Goal: Task Accomplishment & Management: Manage account settings

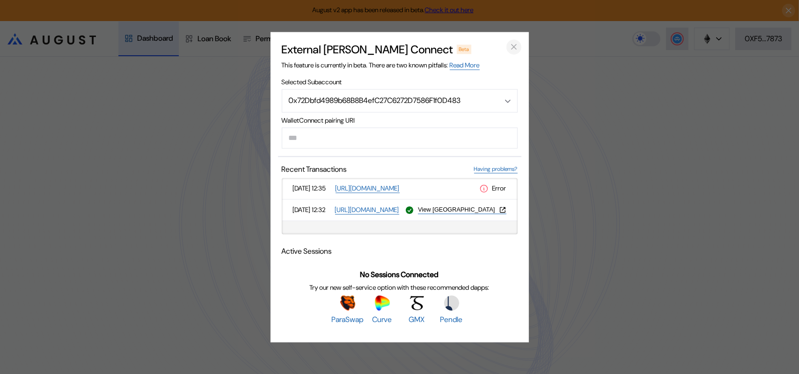
click at [515, 42] on icon "close modal" at bounding box center [513, 47] width 9 height 10
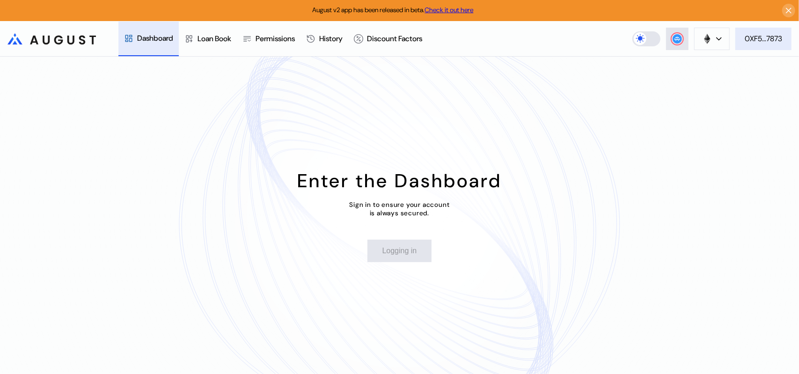
click at [766, 36] on div "0XF5...7873" at bounding box center [763, 39] width 37 height 10
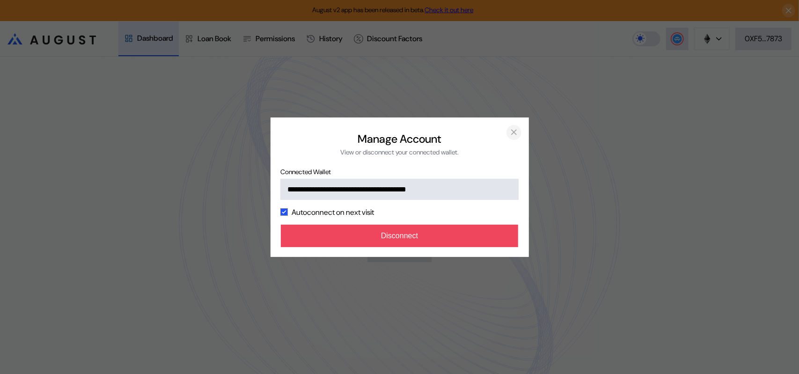
click at [513, 130] on icon "close modal" at bounding box center [514, 132] width 5 height 5
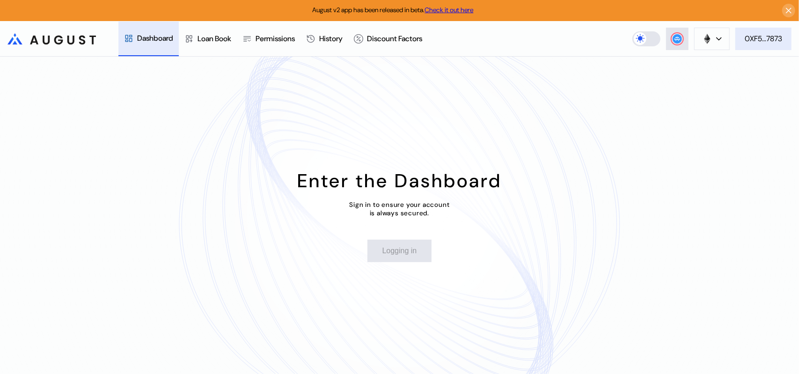
click at [779, 41] on div "0XF5...7873" at bounding box center [763, 39] width 37 height 10
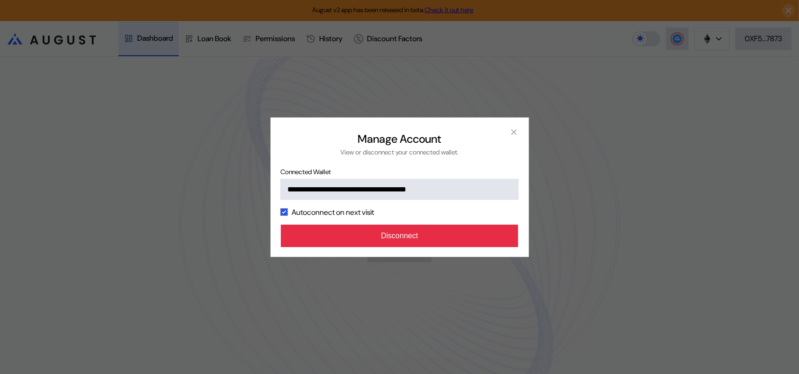
click at [459, 247] on button "Disconnect" at bounding box center [400, 236] width 238 height 22
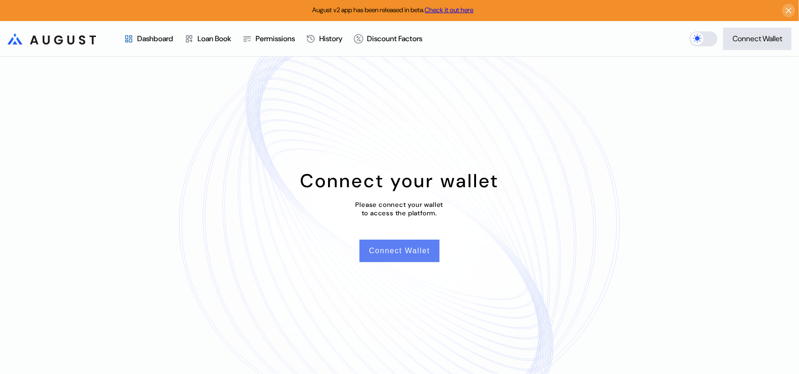
click at [404, 256] on button "Connect Wallet" at bounding box center [400, 251] width 80 height 22
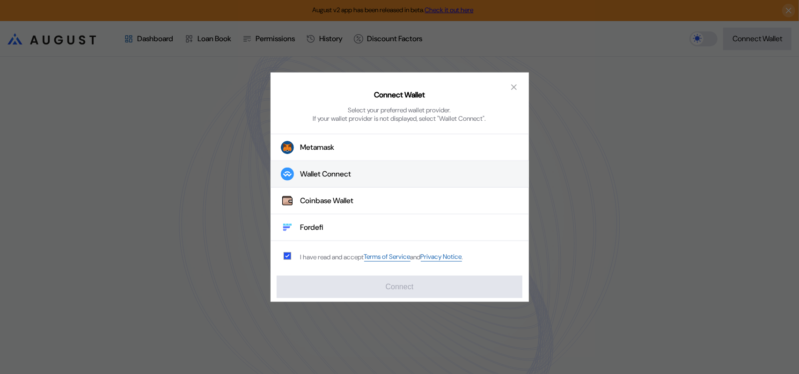
click at [327, 175] on div "Wallet Connect" at bounding box center [326, 174] width 51 height 10
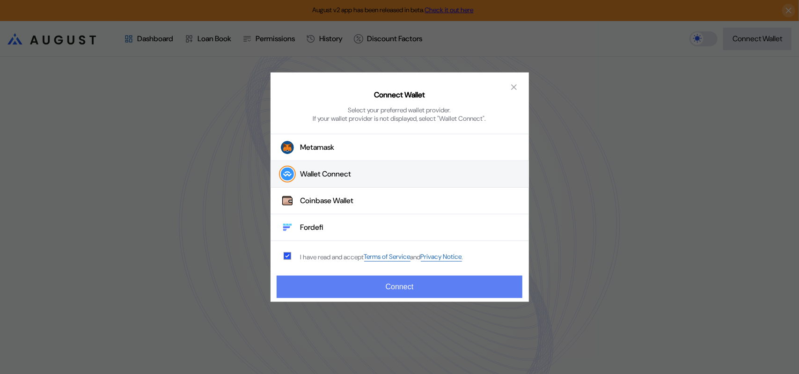
click at [403, 292] on button "Connect" at bounding box center [399, 287] width 245 height 22
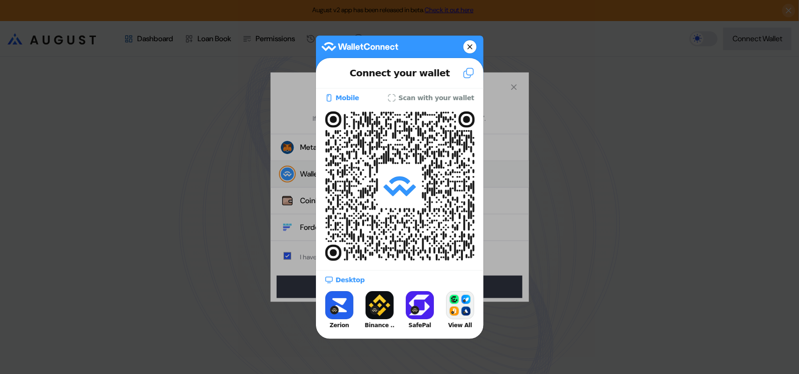
click at [467, 47] on icon at bounding box center [470, 46] width 6 height 13
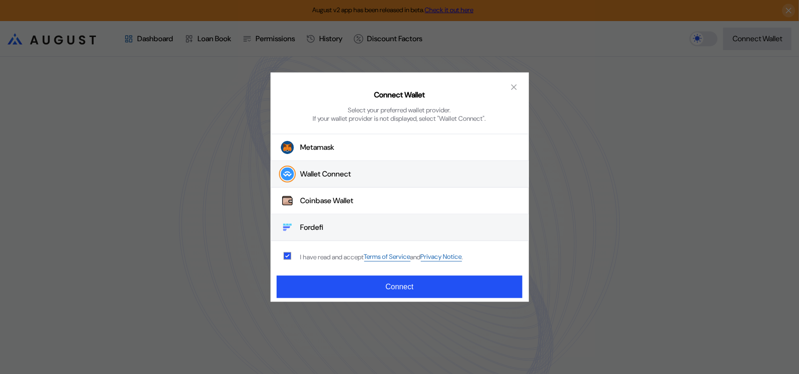
click at [326, 226] on button "Fordefi" at bounding box center [400, 227] width 258 height 27
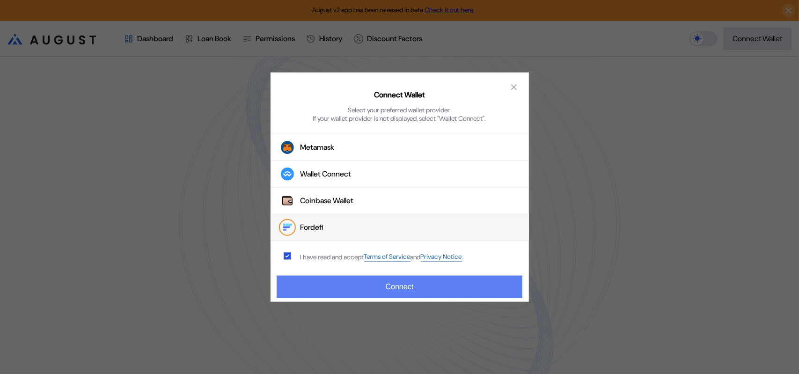
click at [393, 291] on button "Connect" at bounding box center [399, 287] width 245 height 22
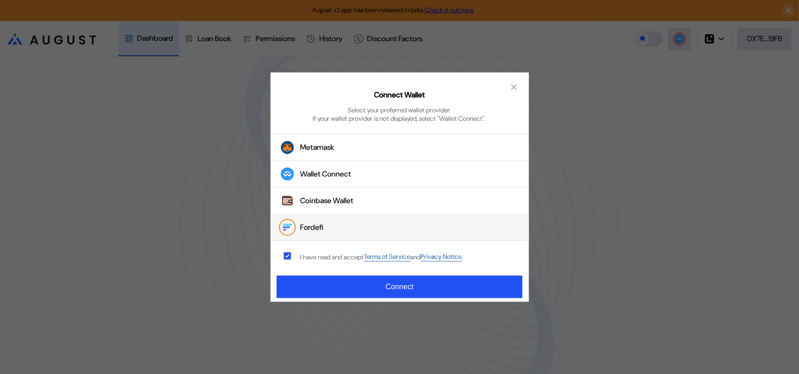
click at [334, 234] on button "Fordefi" at bounding box center [400, 227] width 258 height 27
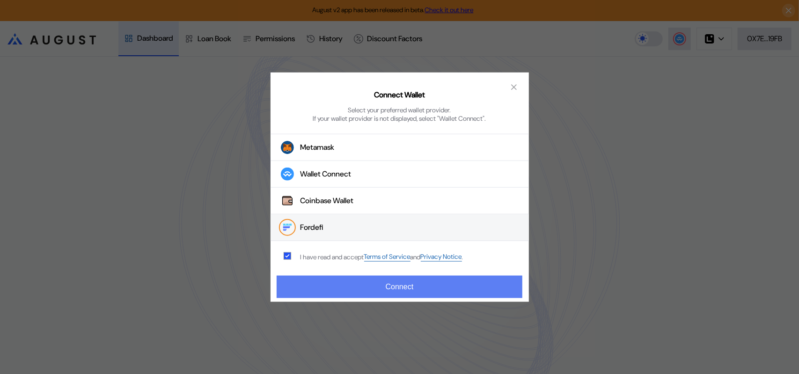
click at [382, 286] on button "Connect" at bounding box center [399, 287] width 245 height 22
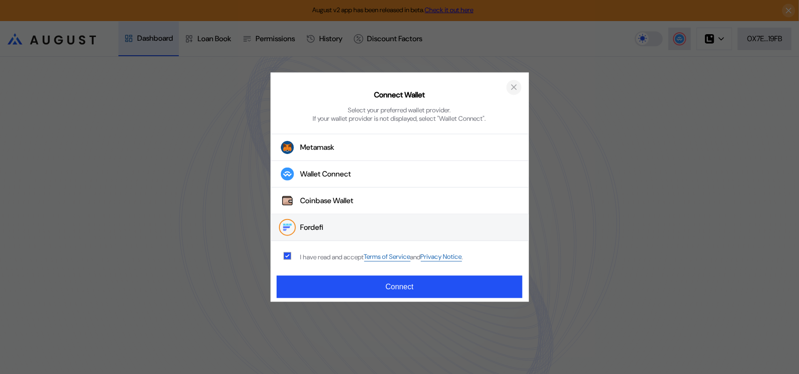
click at [517, 82] on icon "close modal" at bounding box center [513, 87] width 9 height 10
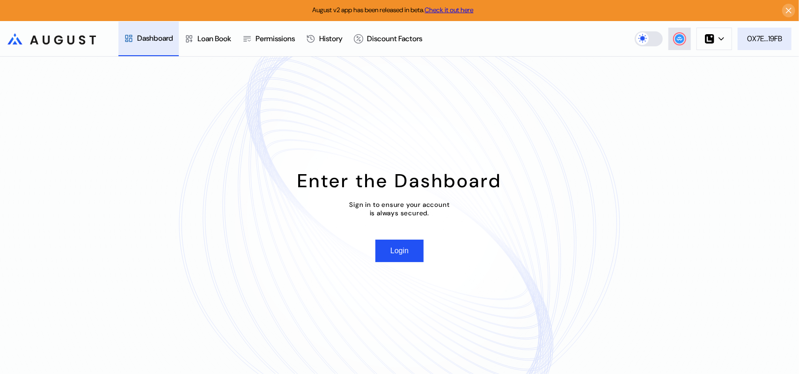
click at [766, 40] on div "0X7E...19FB" at bounding box center [764, 39] width 35 height 10
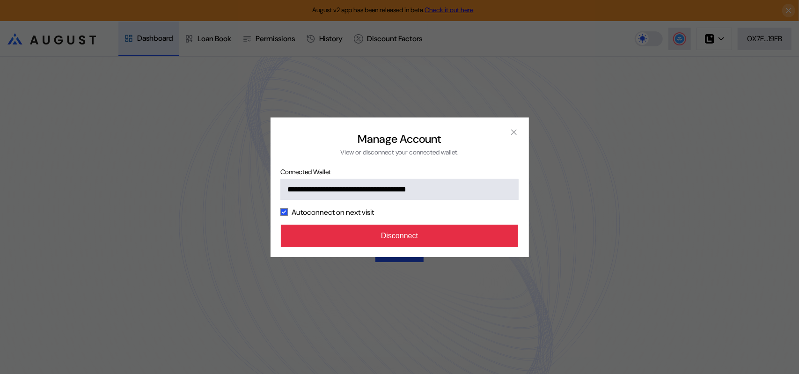
click at [388, 247] on button "Disconnect" at bounding box center [400, 236] width 238 height 22
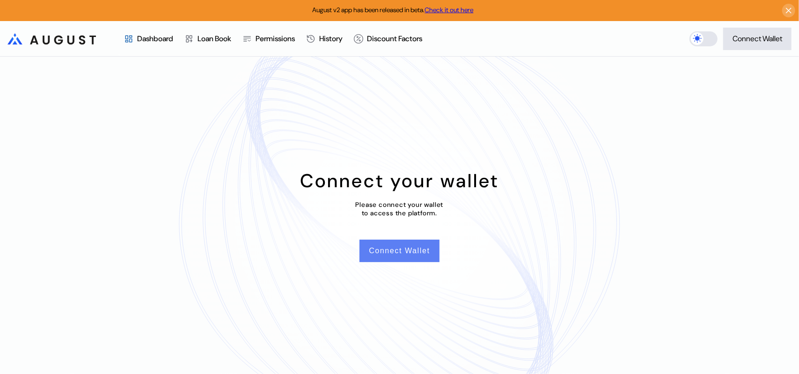
click at [414, 259] on button "Connect Wallet" at bounding box center [400, 251] width 80 height 22
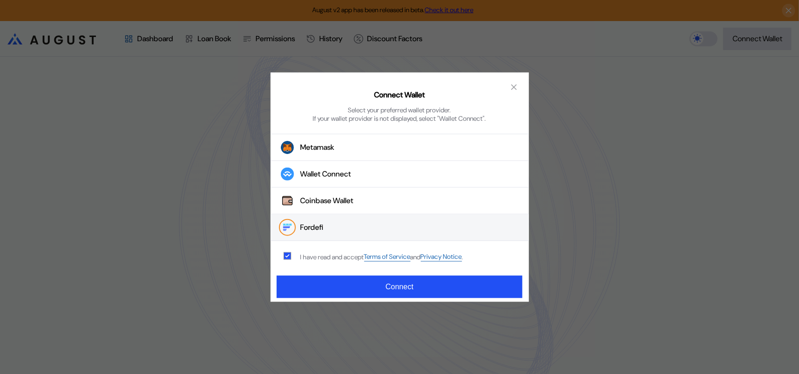
click at [333, 230] on button "Fordefi" at bounding box center [400, 227] width 258 height 27
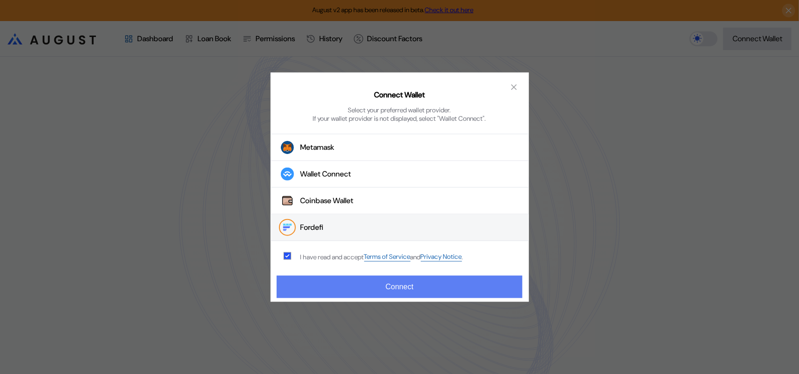
click at [388, 285] on button "Connect" at bounding box center [399, 287] width 245 height 22
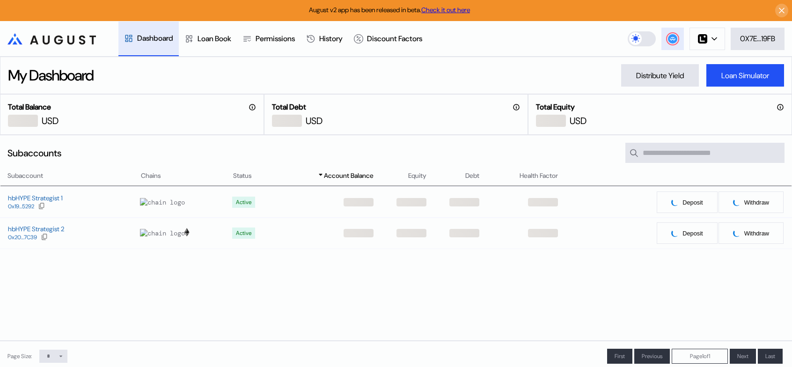
click at [675, 35] on button at bounding box center [673, 39] width 22 height 22
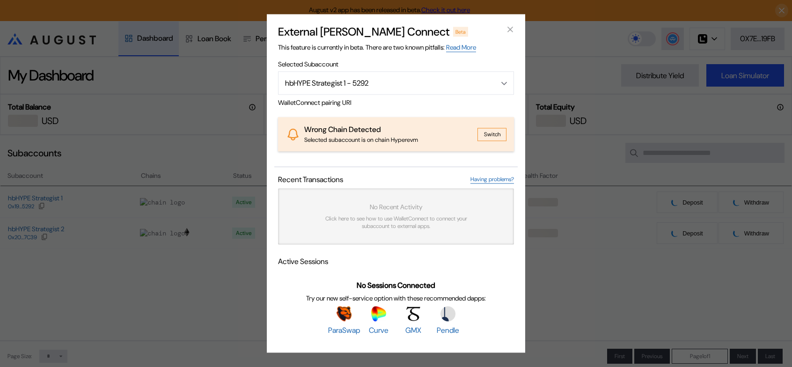
click at [491, 132] on button "Switch" at bounding box center [492, 134] width 29 height 13
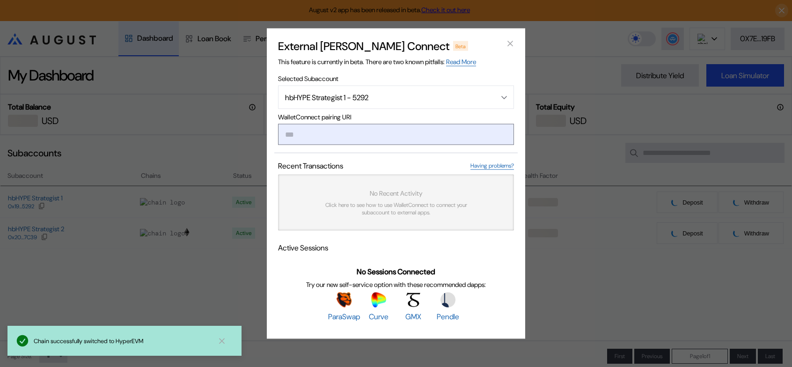
paste input "**********"
type input "**********"
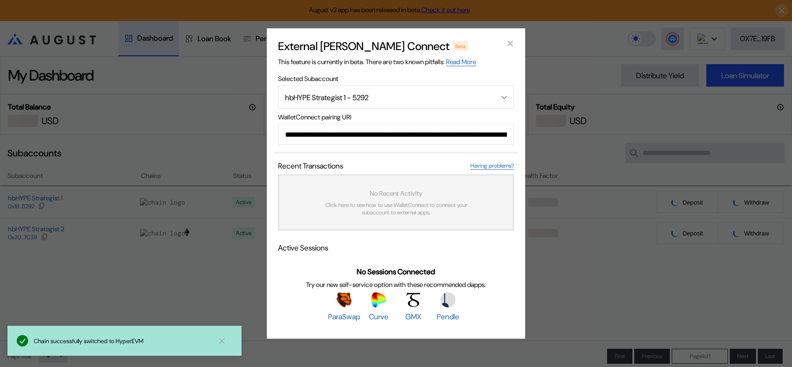
scroll to position [0, 572]
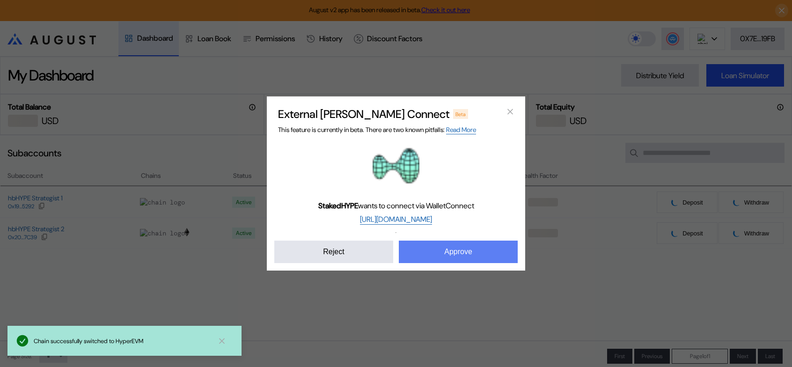
click at [452, 263] on button "Approve" at bounding box center [458, 252] width 119 height 22
